Goal: Contribute content: Add original content to the website for others to see

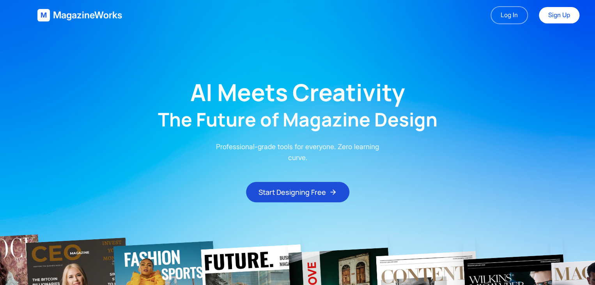
click at [434, 152] on main "AI Meets Creativity The Future of Magazine Design Professional-grade tools for …" at bounding box center [297, 116] width 595 height 172
click at [504, 11] on link "Log In" at bounding box center [509, 15] width 37 height 18
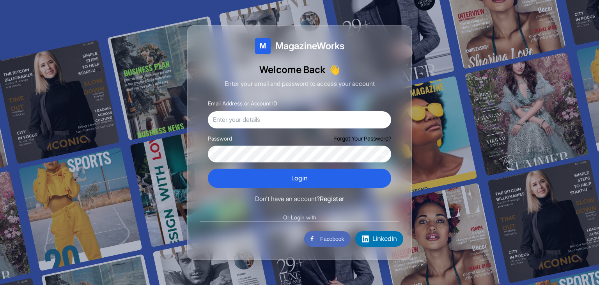
click at [266, 103] on label "Email Address or Account ID" at bounding box center [242, 103] width 69 height 7
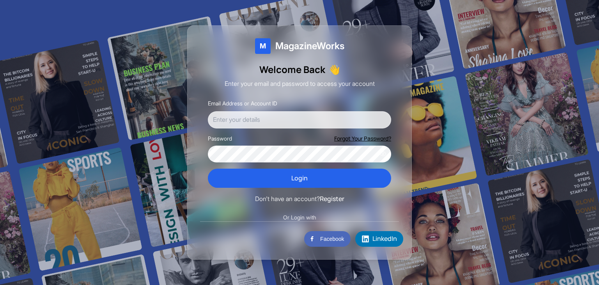
click at [266, 111] on input "Email Address or Account ID" at bounding box center [299, 119] width 183 height 17
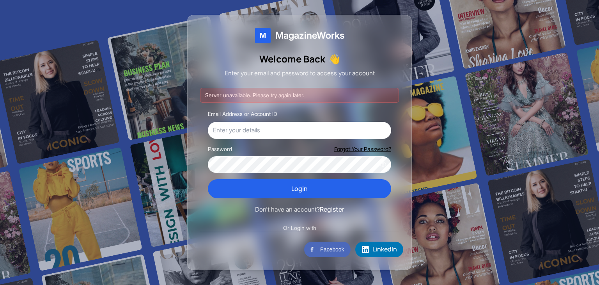
click at [179, 83] on div at bounding box center [299, 142] width 599 height 285
click at [220, 117] on div "Email Address or Account ID" at bounding box center [299, 124] width 183 height 30
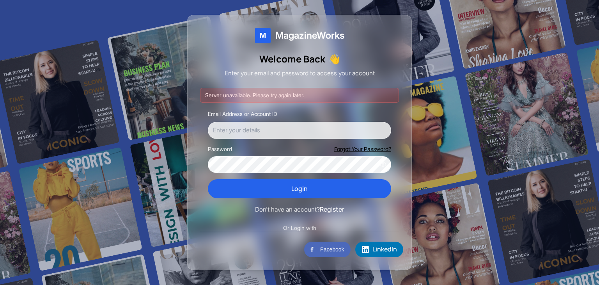
click at [225, 126] on input "Email Address or Account ID" at bounding box center [299, 130] width 183 height 17
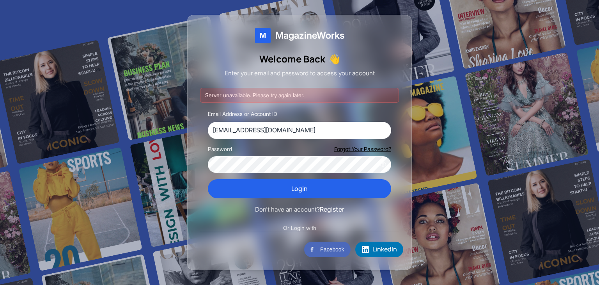
click at [349, 66] on div "Welcome Back 👋 Enter your email and password to access your account" at bounding box center [299, 66] width 199 height 26
click at [208, 179] on button "Login" at bounding box center [299, 189] width 183 height 20
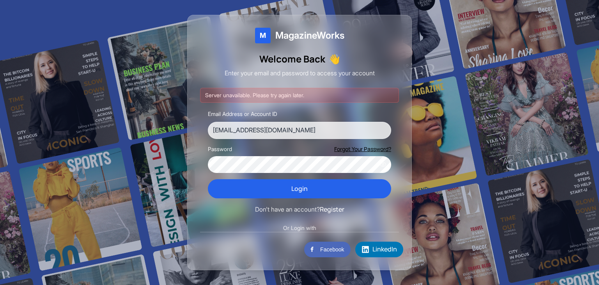
click at [284, 129] on input "user123@example.com" at bounding box center [299, 130] width 183 height 17
click at [232, 130] on input "user123@example.com" at bounding box center [299, 130] width 183 height 17
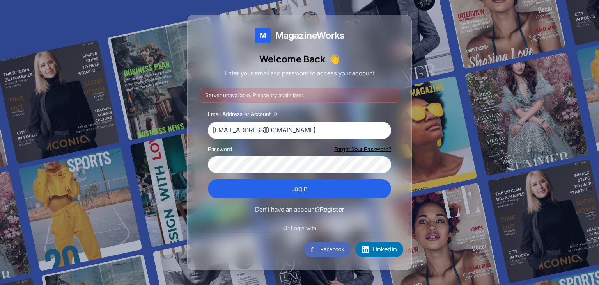
drag, startPoint x: 236, startPoint y: 130, endPoint x: 225, endPoint y: 128, distance: 11.0
drag, startPoint x: 506, startPoint y: 45, endPoint x: 502, endPoint y: 48, distance: 4.5
click at [0, 0] on vercel-live-feedback at bounding box center [0, 0] width 0 height 0
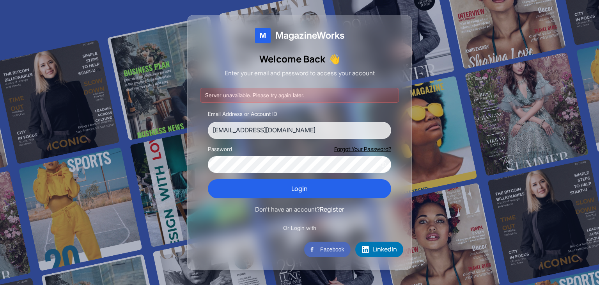
click at [234, 129] on input "user123@example.com" at bounding box center [299, 130] width 183 height 17
click at [227, 130] on input "user@example.com" at bounding box center [299, 130] width 183 height 17
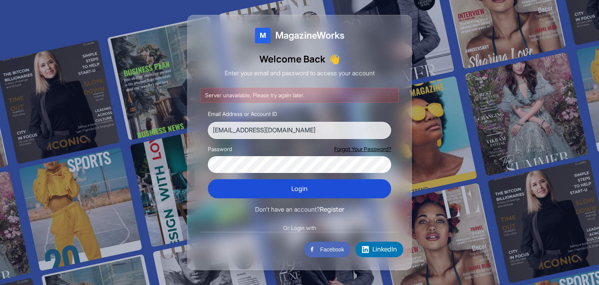
type input "user123@example.com"
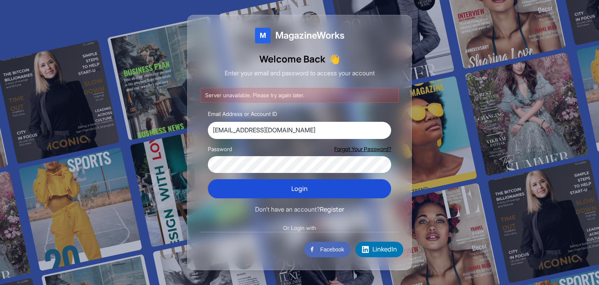
click at [319, 185] on button "Login" at bounding box center [299, 189] width 183 height 20
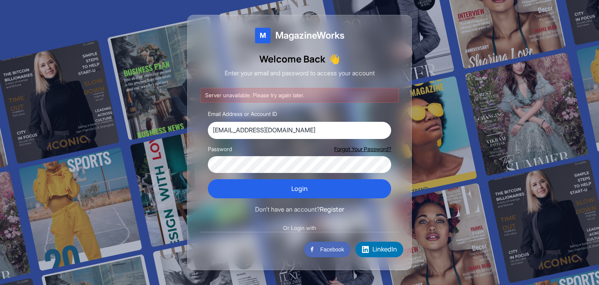
click at [0, 0] on vercel-live-feedback at bounding box center [0, 0] width 0 height 0
click at [498, 192] on div at bounding box center [299, 142] width 599 height 285
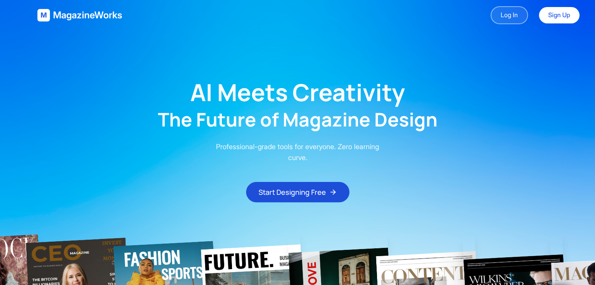
click at [511, 16] on link "Log In" at bounding box center [509, 15] width 37 height 18
click at [504, 18] on link "Log In" at bounding box center [509, 15] width 37 height 18
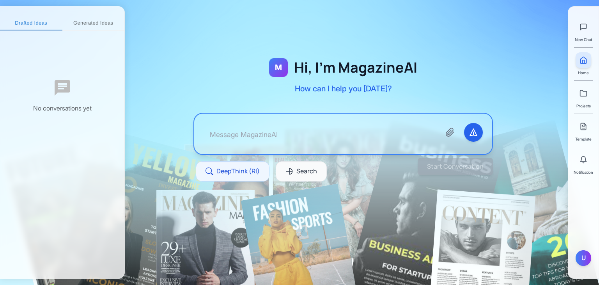
click at [307, 133] on textarea at bounding box center [319, 134] width 231 height 22
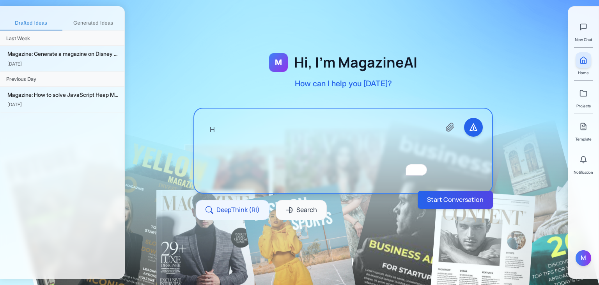
type textarea "Hu"
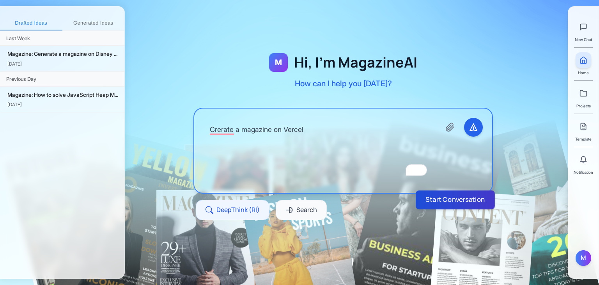
click at [440, 199] on button "Start Conversation" at bounding box center [455, 199] width 79 height 19
type textarea "Crerate a magazine on Vercel"
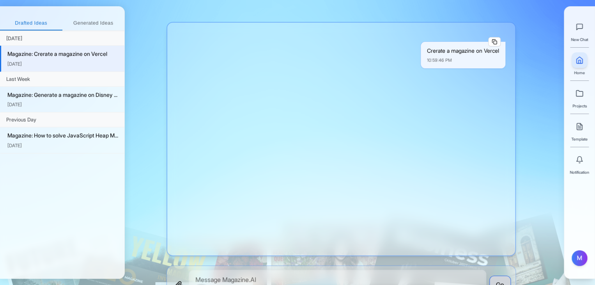
scroll to position [39, 0]
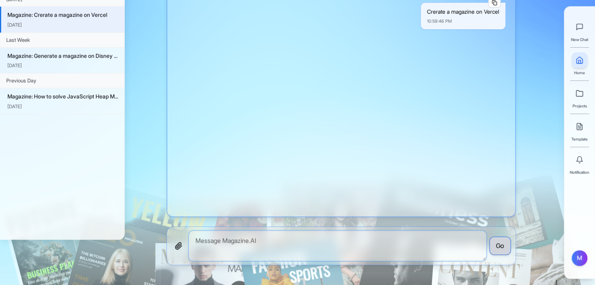
click at [286, 240] on textarea "To enrich screen reader interactions, please activate Accessibility in Grammarl…" at bounding box center [338, 246] width 298 height 30
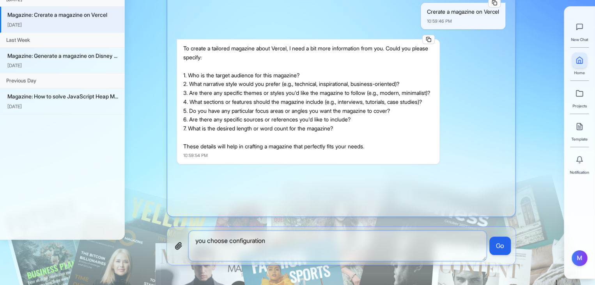
type textarea "you choose configurations"
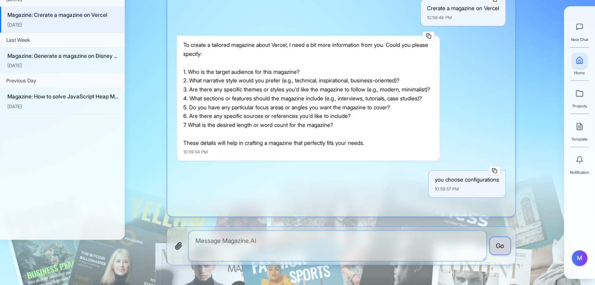
scroll to position [252, 0]
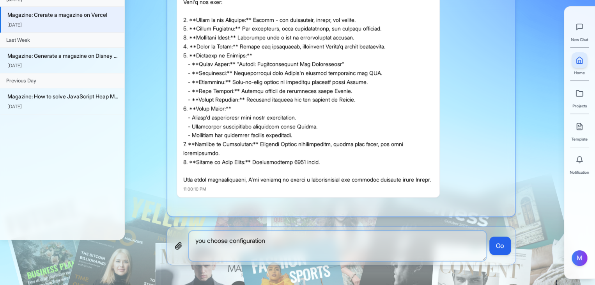
type textarea "you choose configurations"
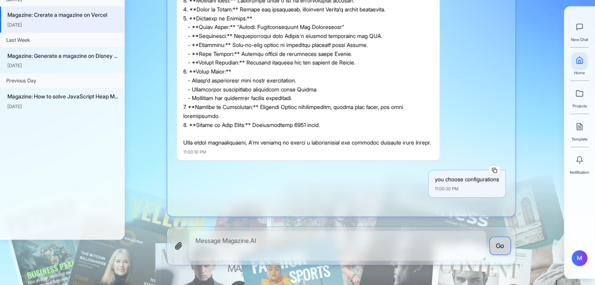
click at [283, 167] on div "Crerate a magazine on Vercel 10:59:46 PM To create a tailored magazine about Ve…" at bounding box center [341, 100] width 348 height 214
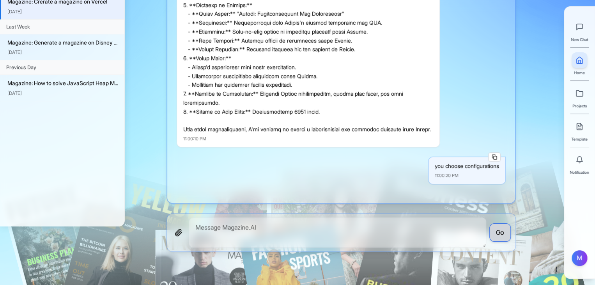
scroll to position [521, 0]
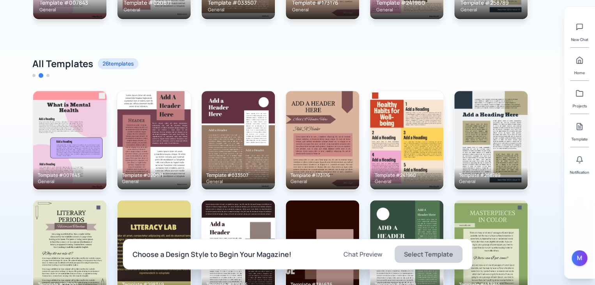
click at [546, 135] on div "M Hi, I'm MagazineAI How can I help you today? Recent / Newly Uploaded Template…" at bounding box center [297, 90] width 595 height 563
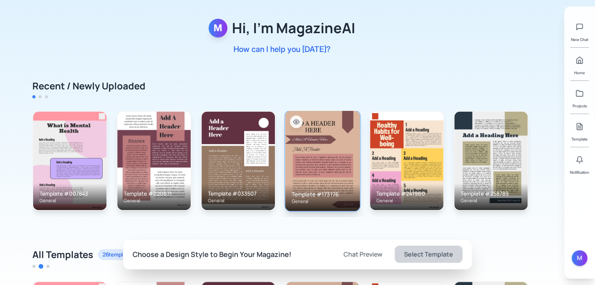
click at [326, 153] on img at bounding box center [322, 160] width 75 height 100
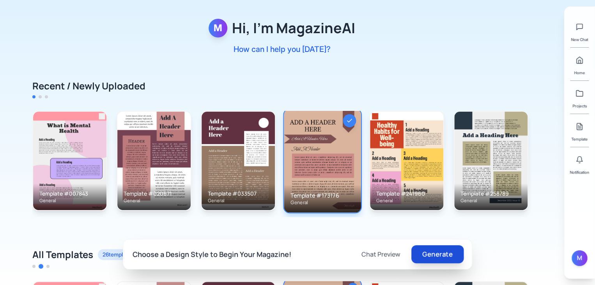
click at [442, 253] on button "Generate" at bounding box center [438, 254] width 52 height 18
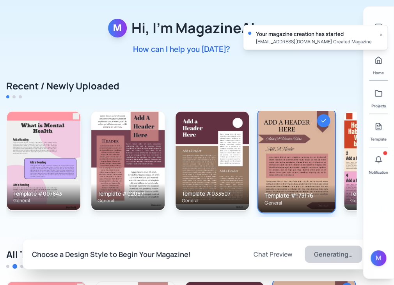
click at [382, 35] on div "Your magazine creation has started mahmudulhasanshajid@gmail.com Created Magazi…" at bounding box center [315, 37] width 144 height 24
click at [384, 160] on button at bounding box center [379, 160] width 16 height 16
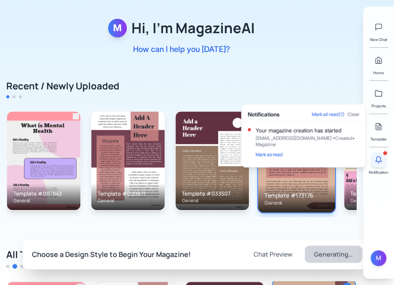
click at [384, 160] on button at bounding box center [379, 160] width 16 height 16
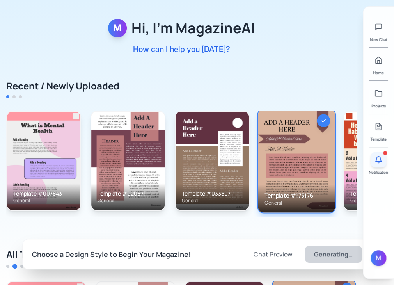
click at [384, 160] on button at bounding box center [379, 160] width 16 height 16
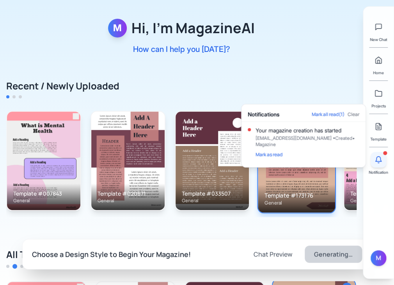
click at [384, 160] on button at bounding box center [379, 160] width 16 height 16
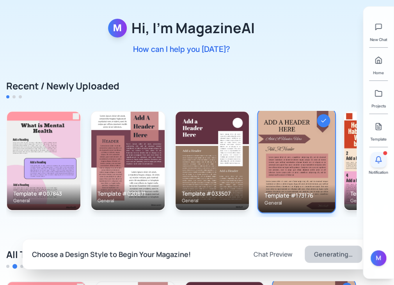
click at [384, 160] on button at bounding box center [379, 160] width 16 height 16
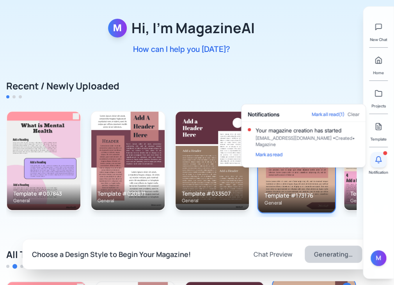
click at [384, 160] on button at bounding box center [379, 160] width 16 height 16
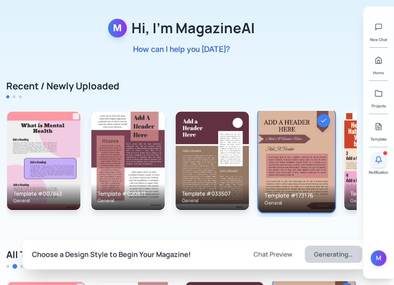
click at [384, 160] on button at bounding box center [379, 160] width 16 height 16
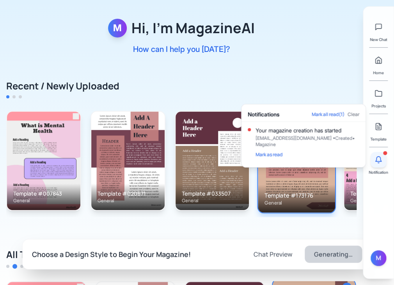
click at [384, 160] on button at bounding box center [379, 160] width 16 height 16
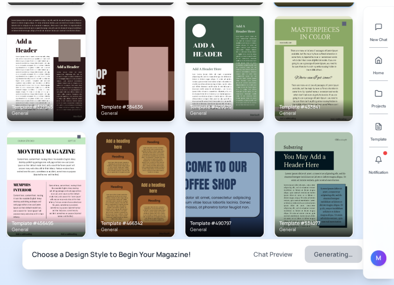
scroll to position [234, 0]
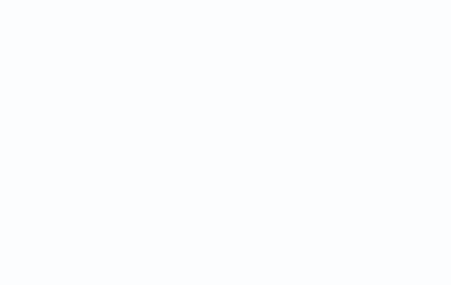
click at [300, 0] on html at bounding box center [225, 0] width 451 height 0
click at [251, 0] on html at bounding box center [225, 0] width 451 height 0
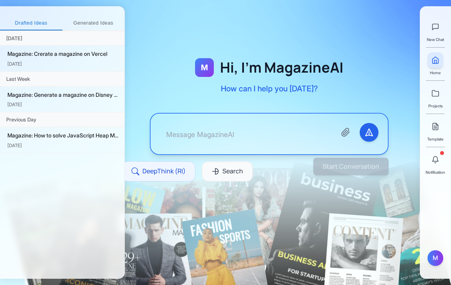
click at [81, 17] on button "Generated Ideas" at bounding box center [93, 23] width 62 height 14
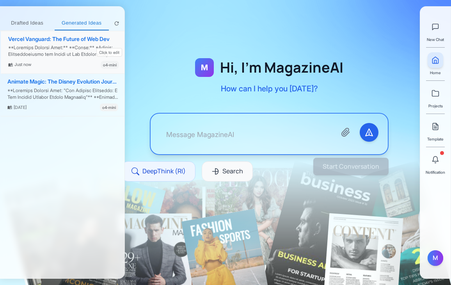
click at [61, 37] on div "Vercel Vanguard: The Future of Web Dev" at bounding box center [63, 39] width 111 height 7
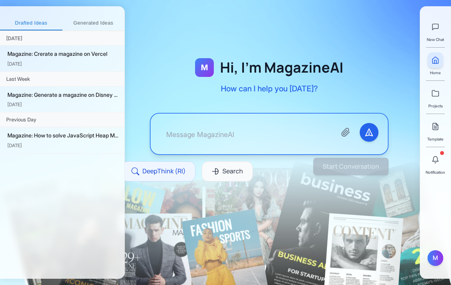
click at [98, 20] on button "Generated Ideas" at bounding box center [93, 23] width 62 height 14
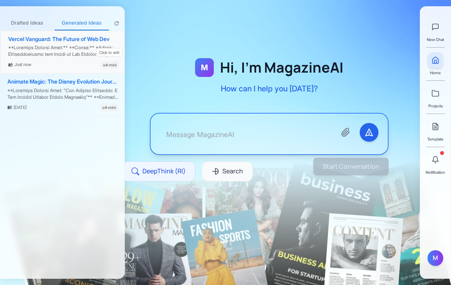
click at [67, 54] on div at bounding box center [63, 50] width 111 height 13
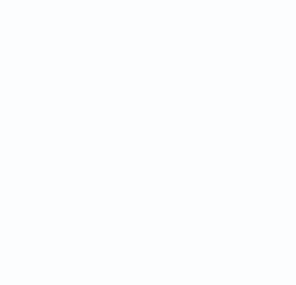
click at [253, 0] on html at bounding box center [148, 0] width 296 height 0
